Goal: Information Seeking & Learning: Learn about a topic

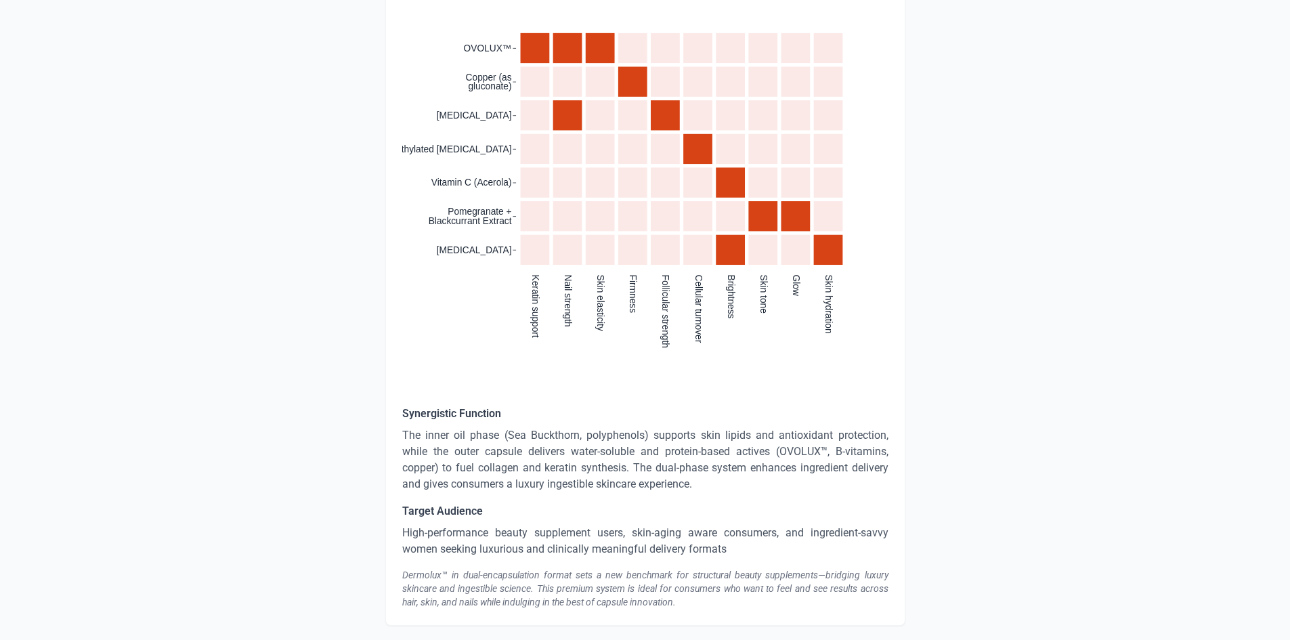
scroll to position [2303, 0]
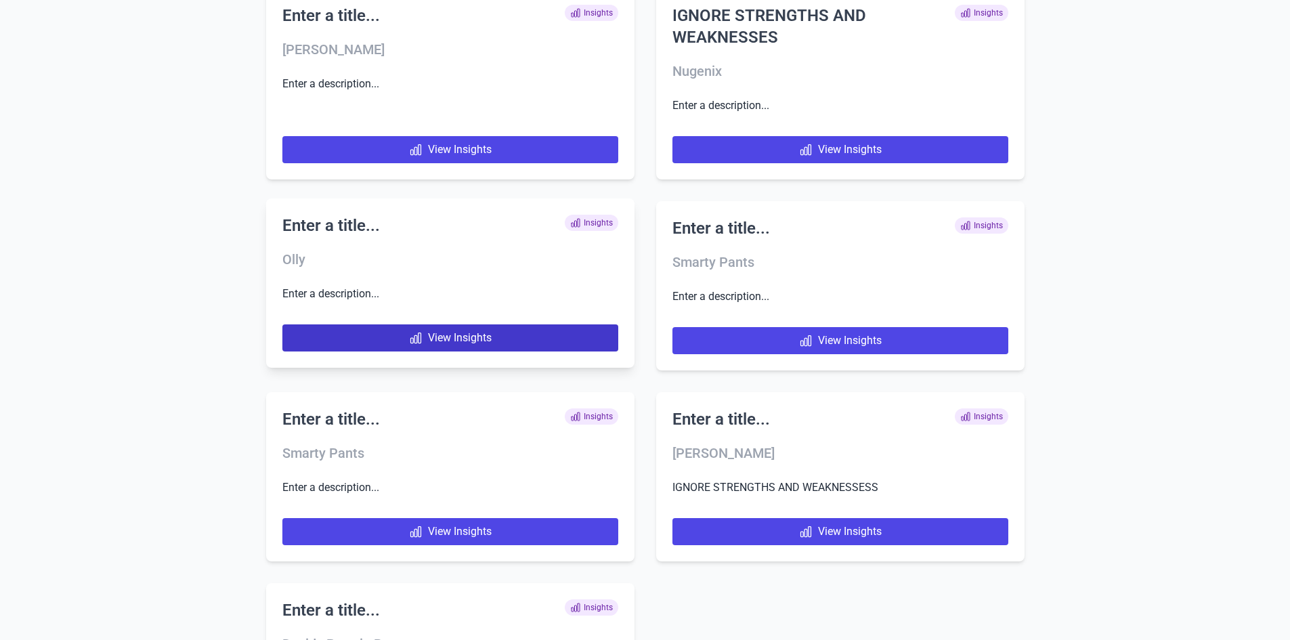
scroll to position [6579, 0]
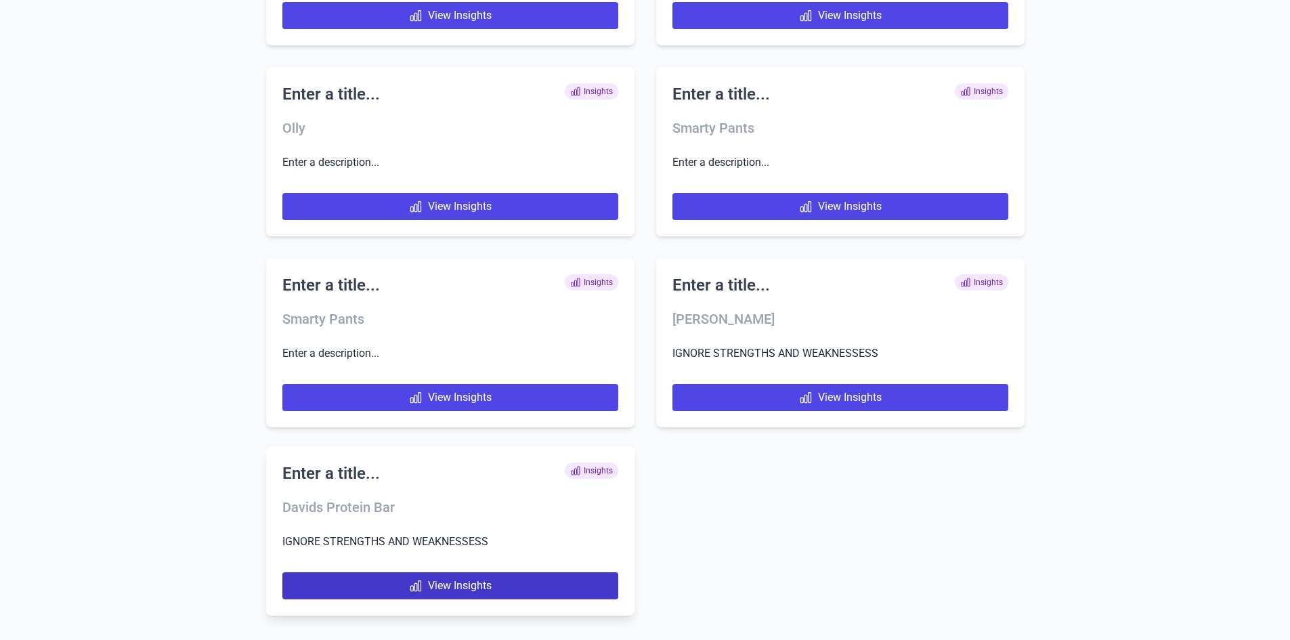
click at [442, 576] on link "View Insights" at bounding box center [450, 585] width 336 height 27
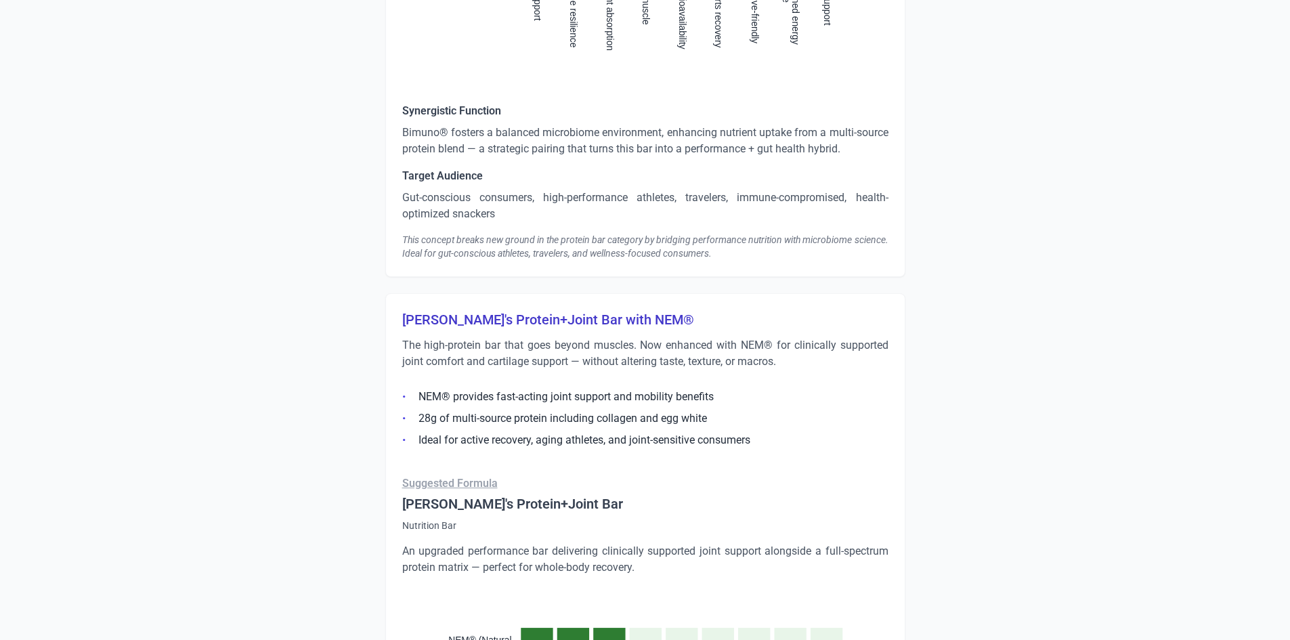
scroll to position [1693, 0]
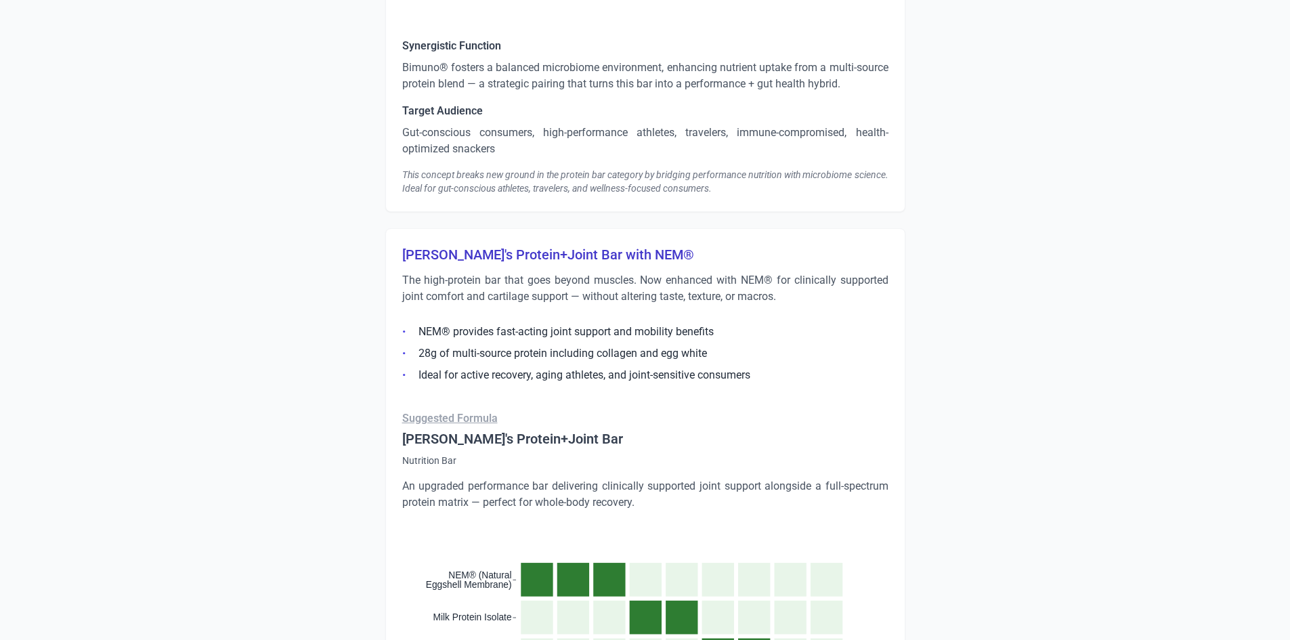
click at [530, 253] on h3 "[PERSON_NAME]'s Protein+Joint Bar with NEM®" at bounding box center [645, 254] width 486 height 19
copy h3 "[PERSON_NAME]'s Protein+Joint Bar with NEM®"
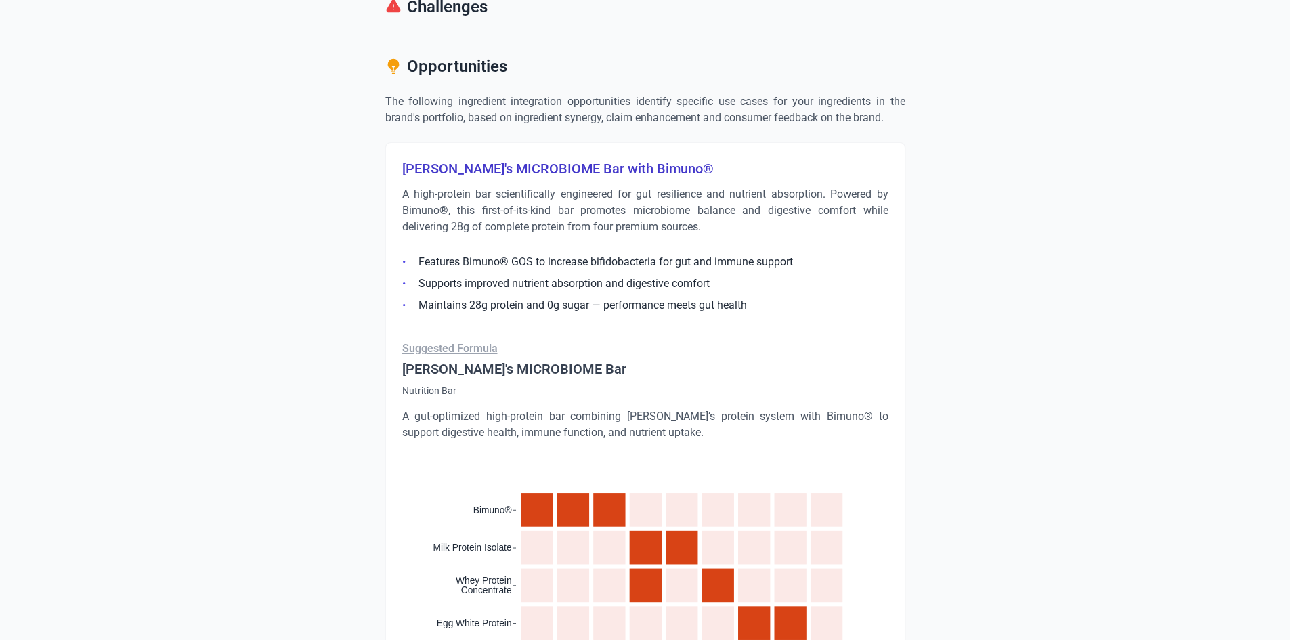
scroll to position [881, 0]
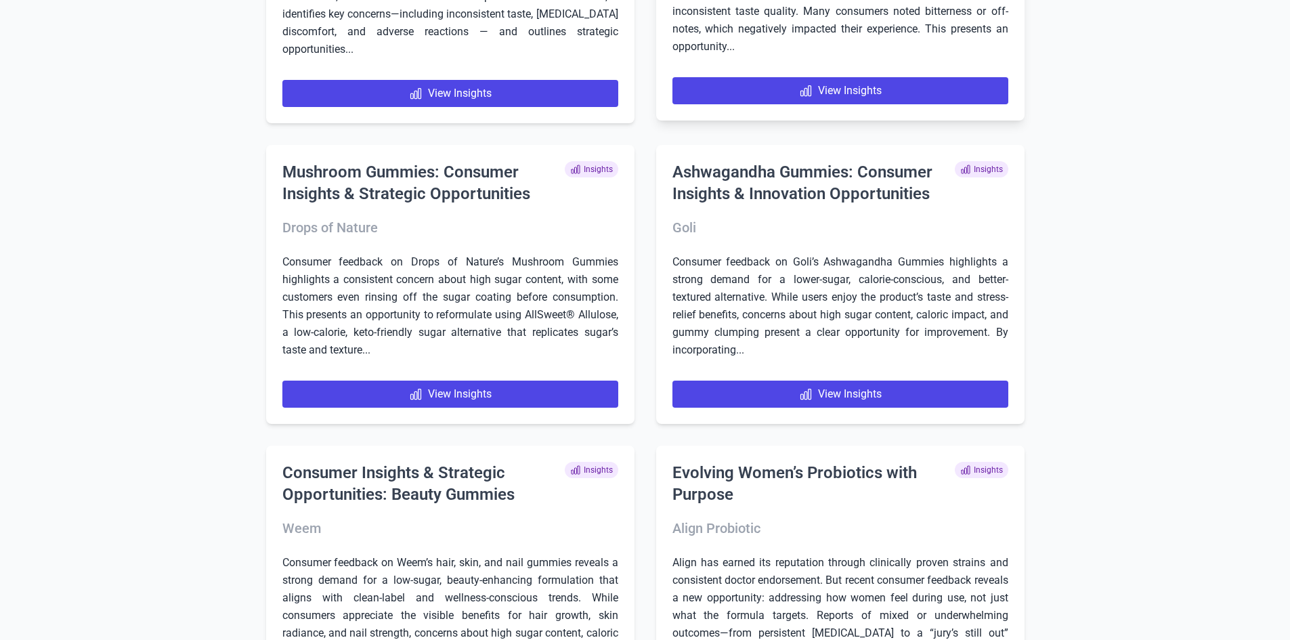
scroll to position [5410, 0]
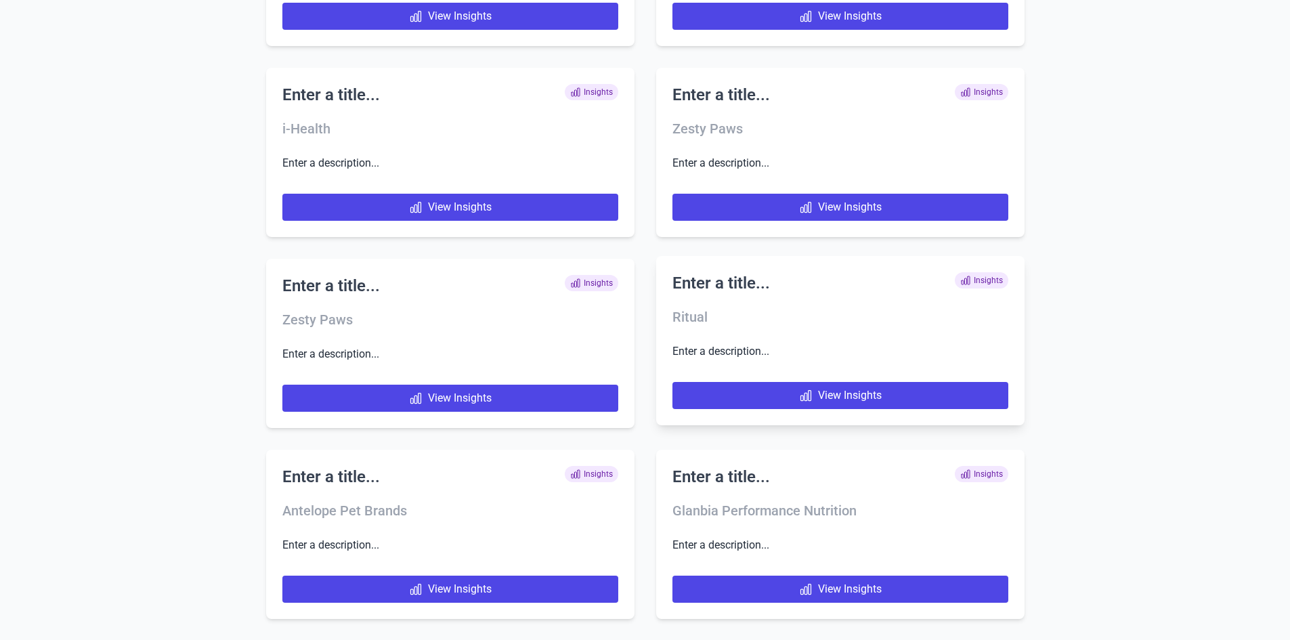
click at [738, 323] on h3 "Ritual" at bounding box center [841, 317] width 336 height 19
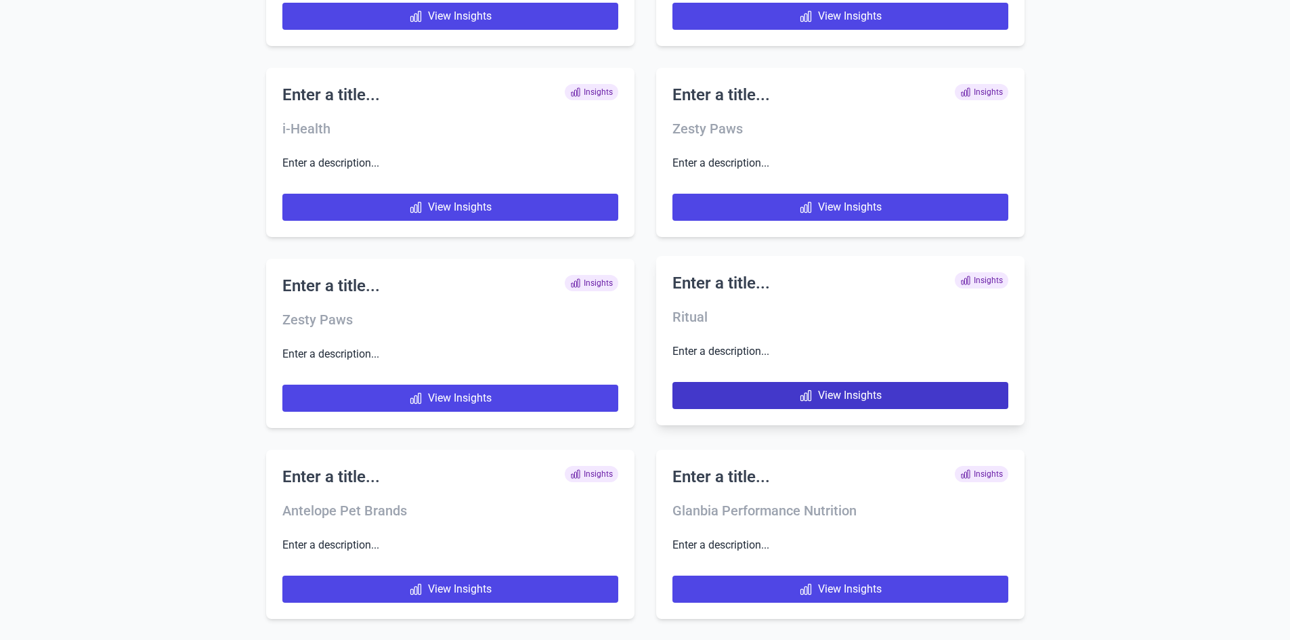
click at [754, 392] on link "View Insights" at bounding box center [841, 395] width 336 height 27
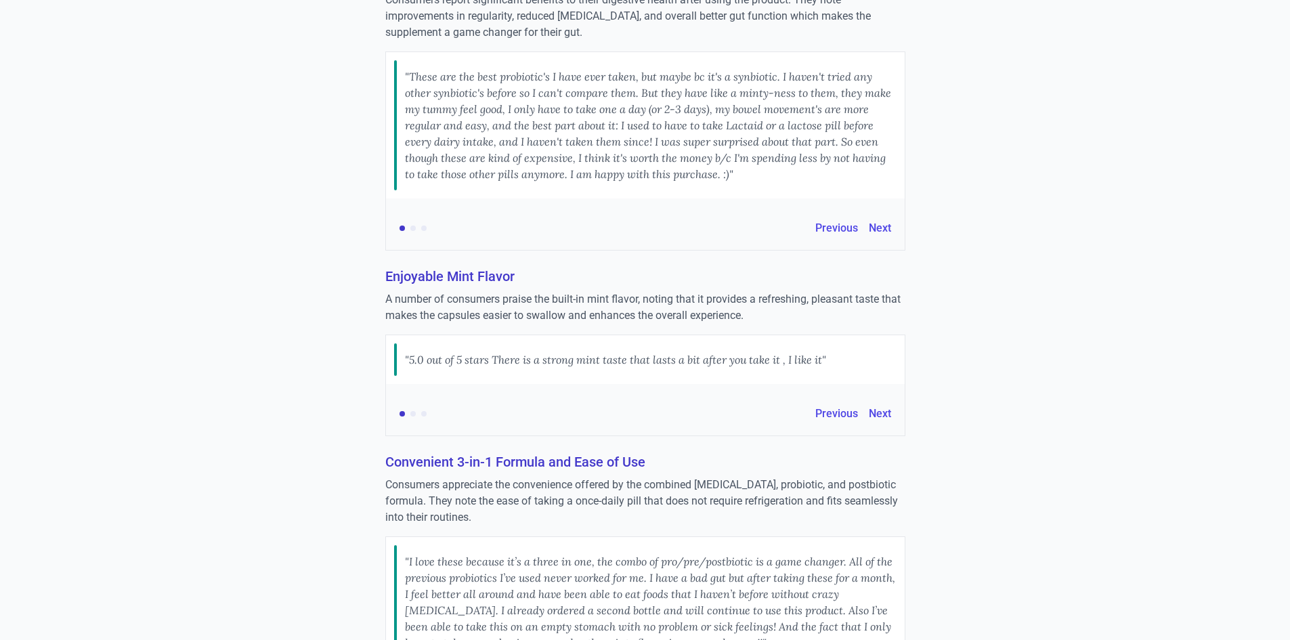
scroll to position [1274, 0]
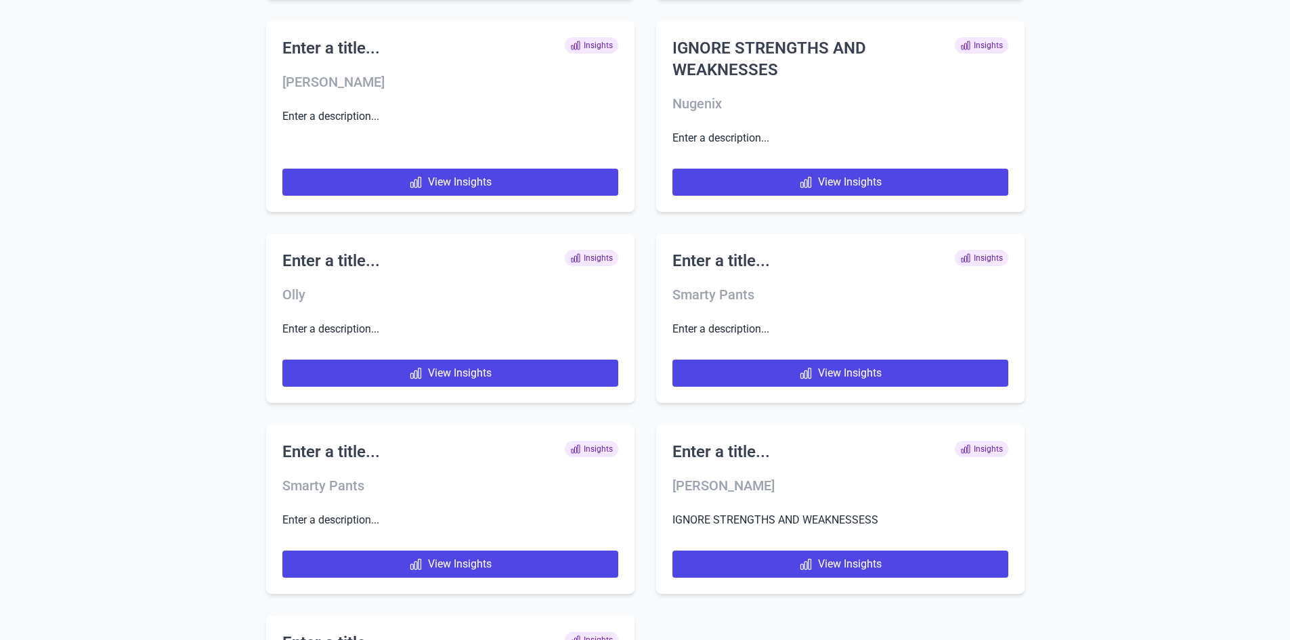
scroll to position [6579, 0]
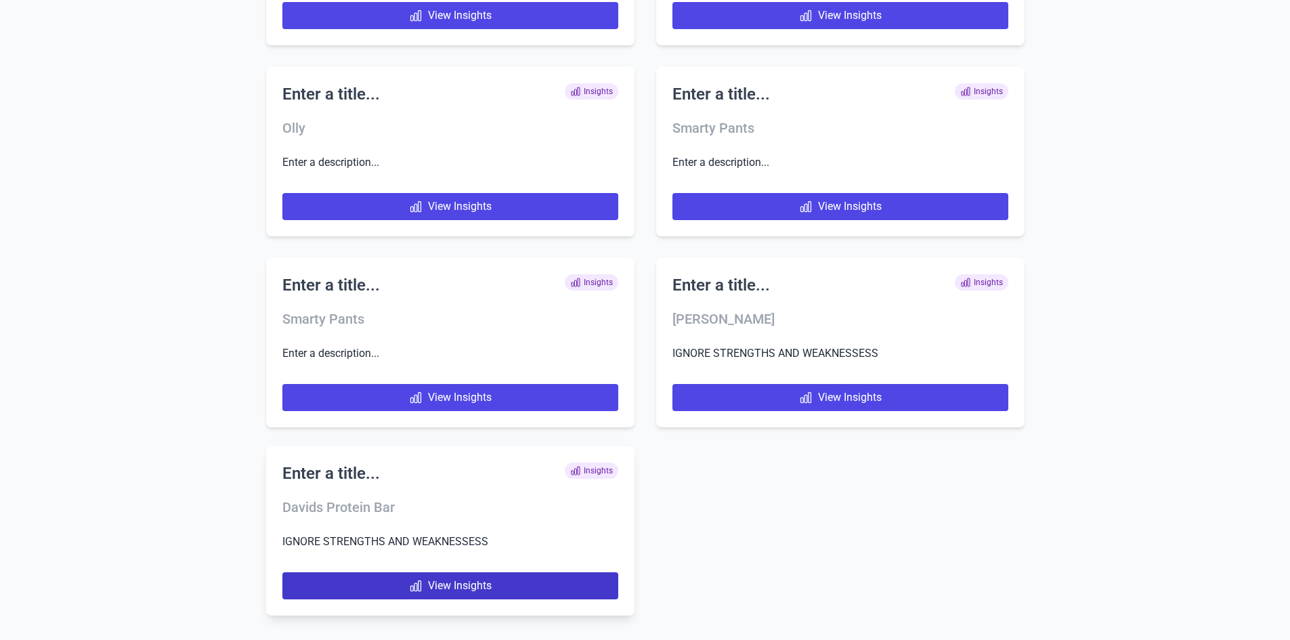
click at [363, 588] on link "View Insights" at bounding box center [450, 585] width 336 height 27
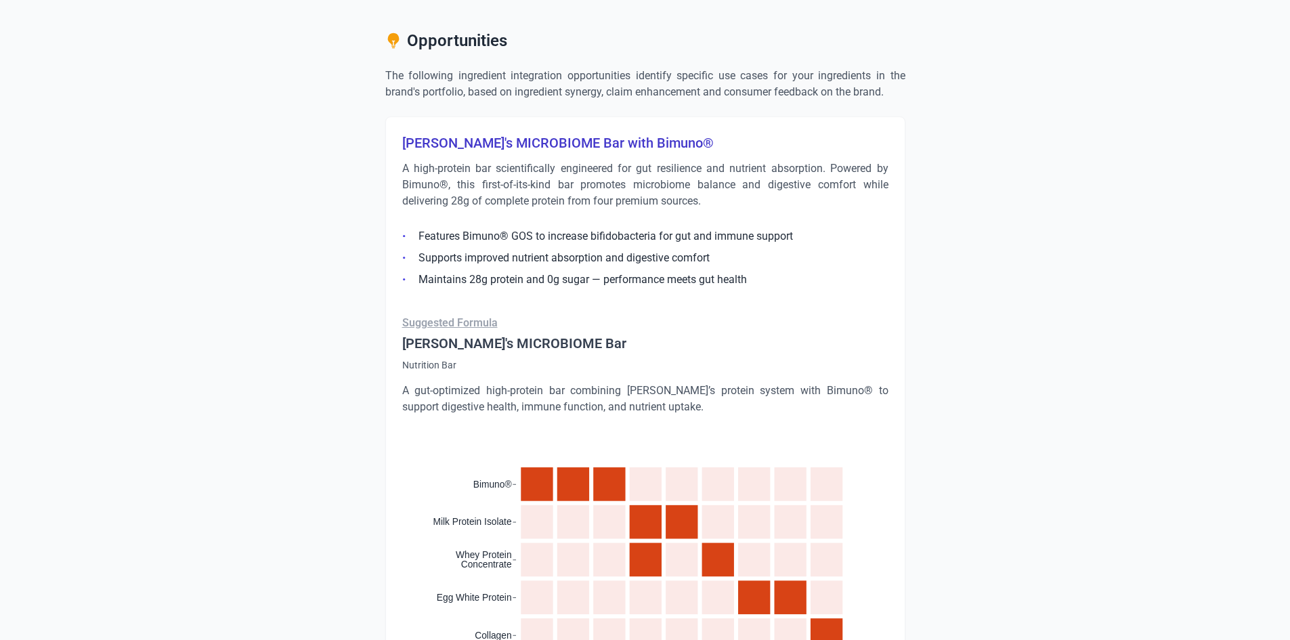
scroll to position [813, 0]
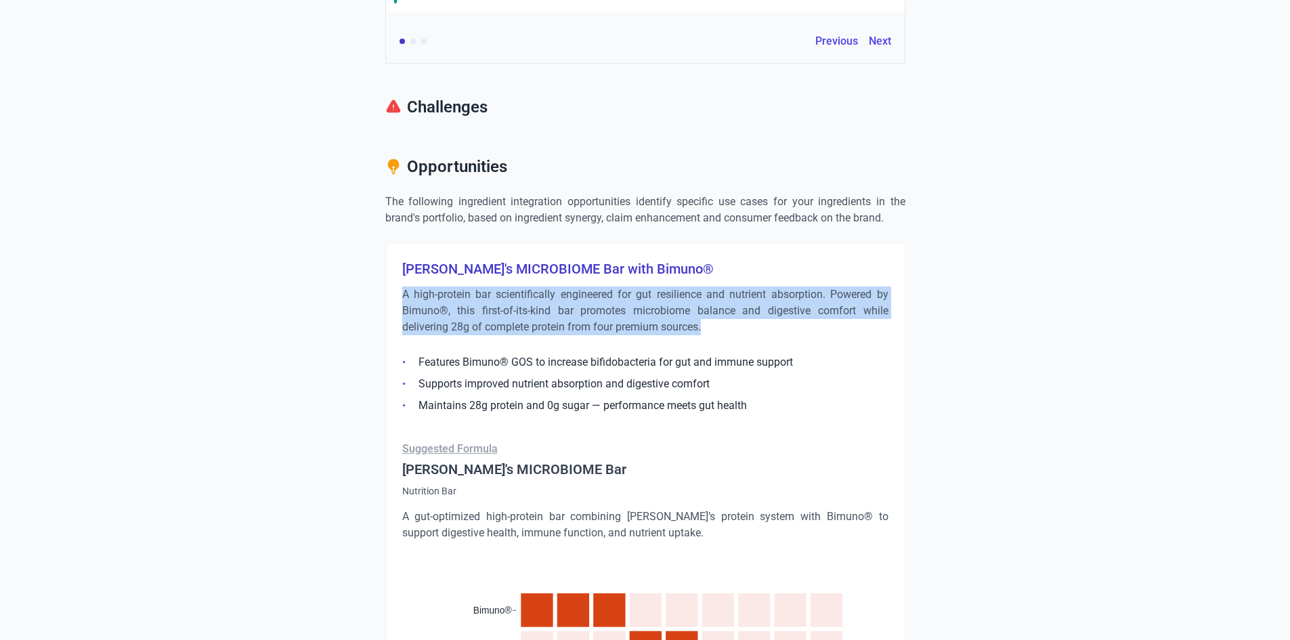
drag, startPoint x: 703, startPoint y: 327, endPoint x: 402, endPoint y: 296, distance: 302.3
click at [402, 296] on p "A high-protein bar scientifically engineered for gut resilience and nutrient ab…" at bounding box center [645, 311] width 486 height 49
copy p "A high-protein bar scientifically engineered for gut resilience and nutrient ab…"
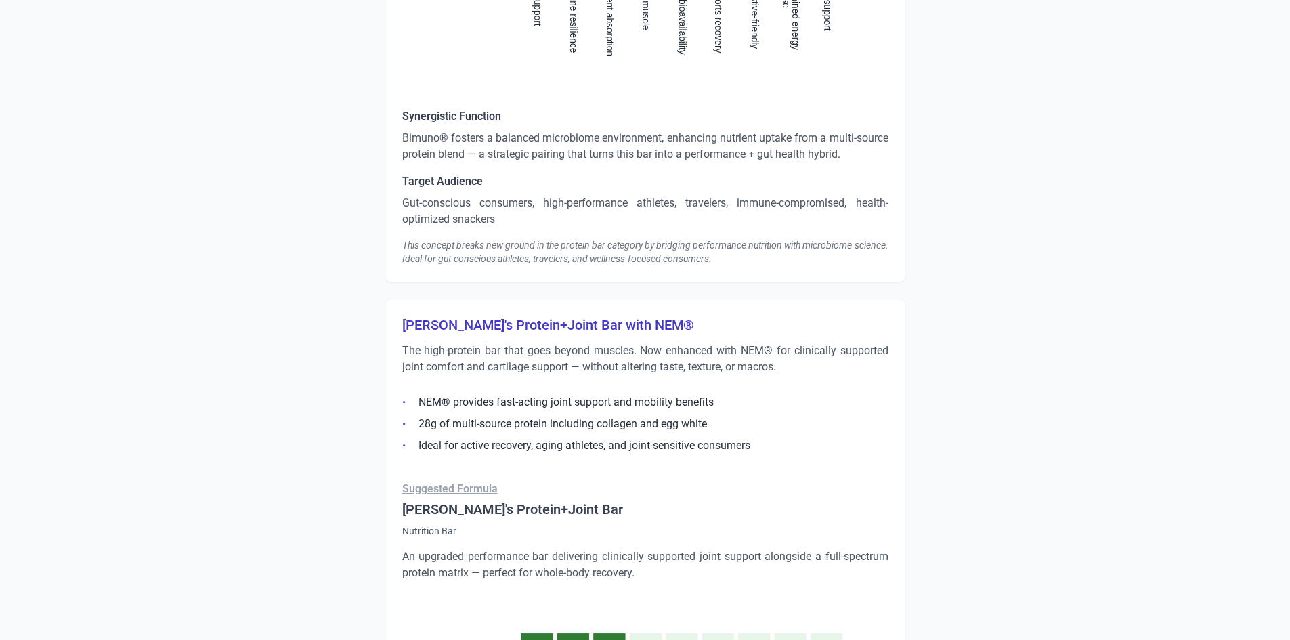
scroll to position [1626, 0]
click at [505, 323] on h3 "[PERSON_NAME]'s Protein+Joint Bar with NEM®" at bounding box center [645, 322] width 486 height 19
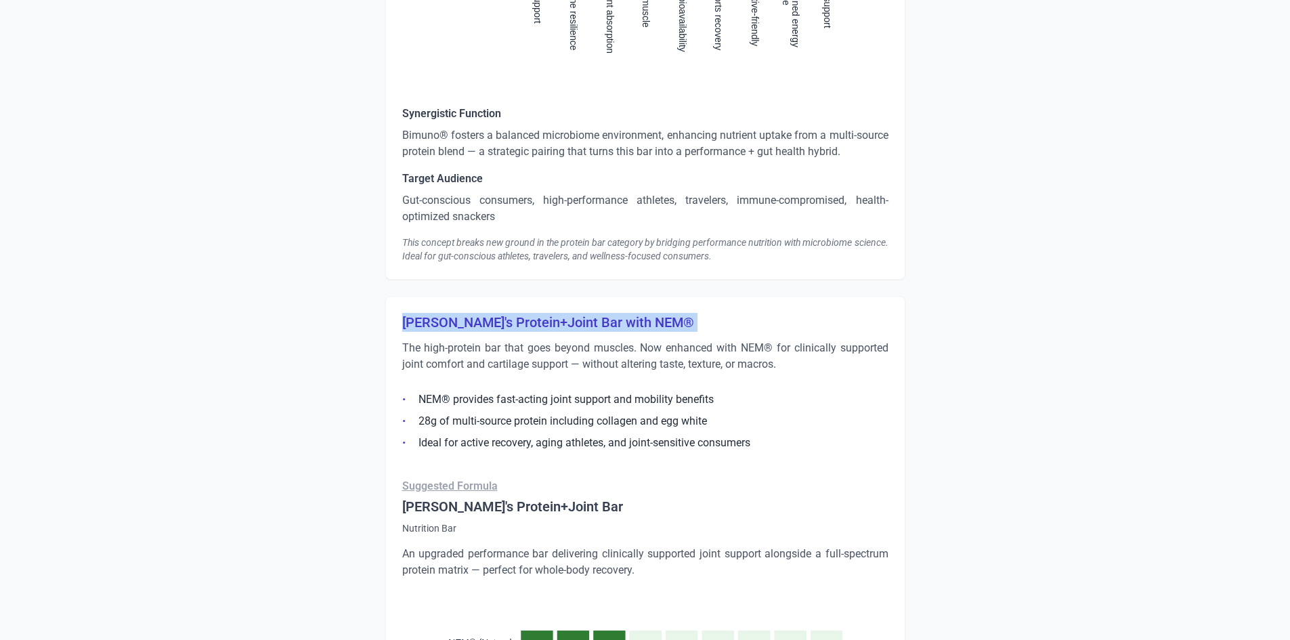
click at [505, 323] on h3 "[PERSON_NAME]'s Protein+Joint Bar with NEM®" at bounding box center [645, 322] width 486 height 19
copy h3 "[PERSON_NAME]'s Protein+Joint Bar with NEM®"
